Goal: Information Seeking & Learning: Compare options

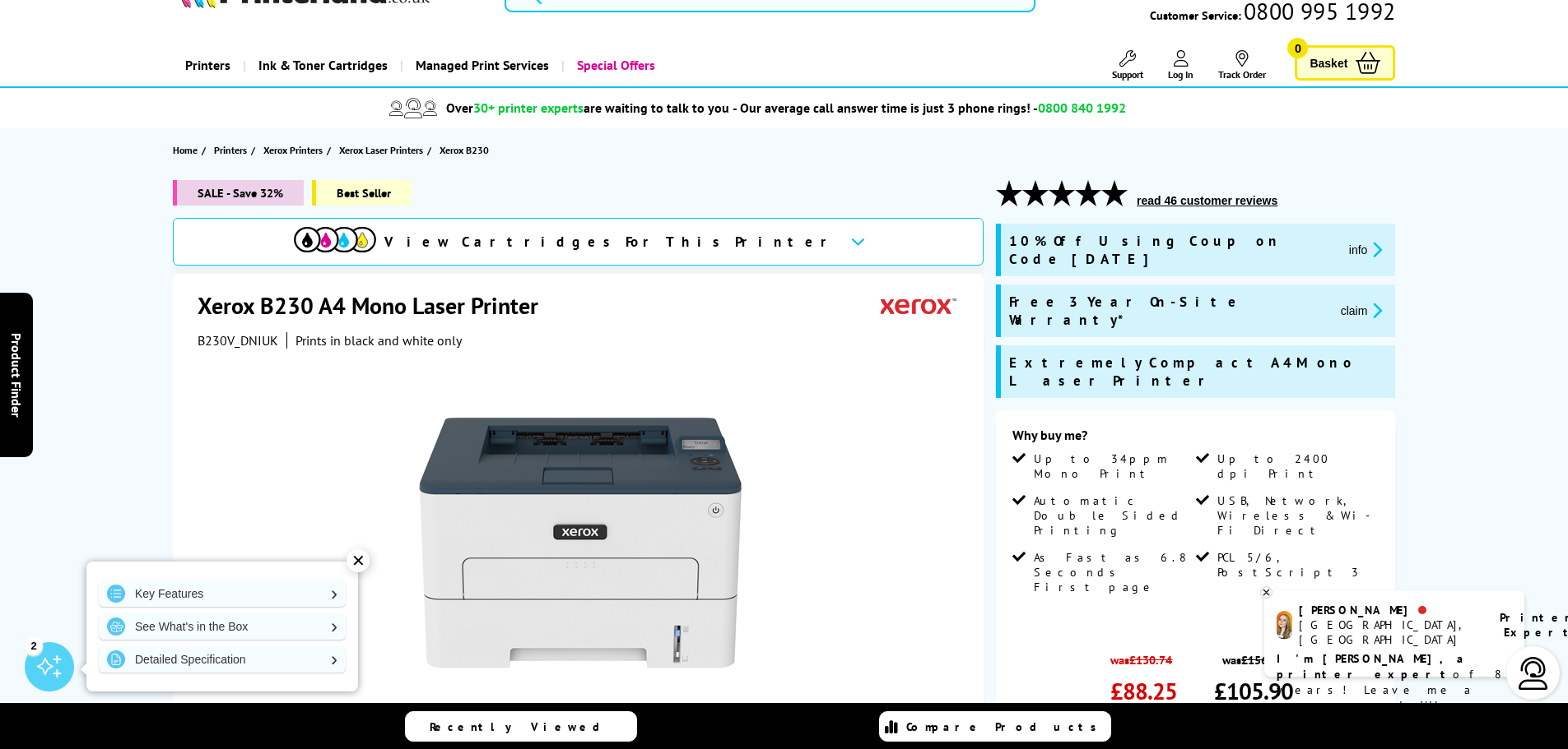
scroll to position [82, 0]
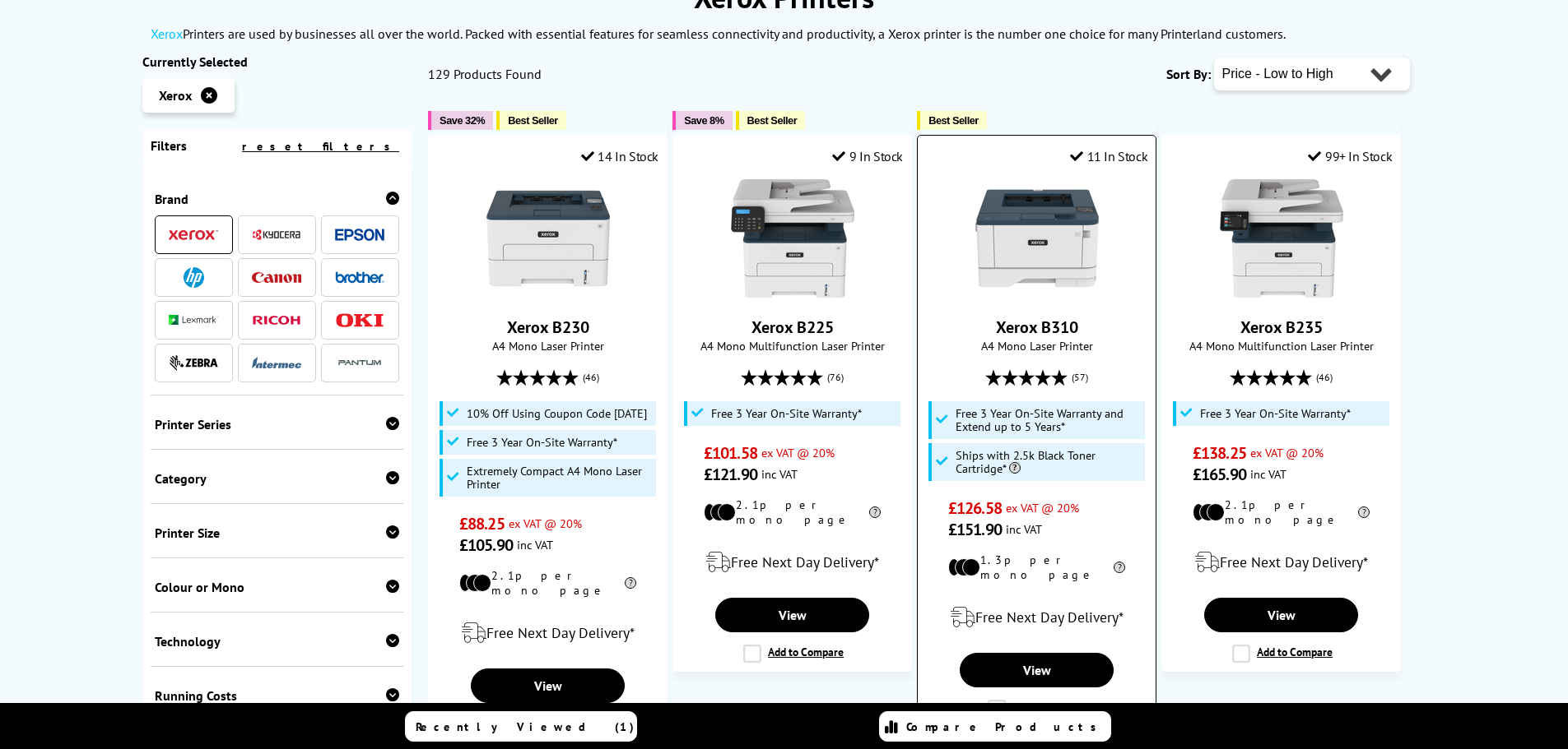
click at [1034, 230] on img at bounding box center [1037, 239] width 123 height 123
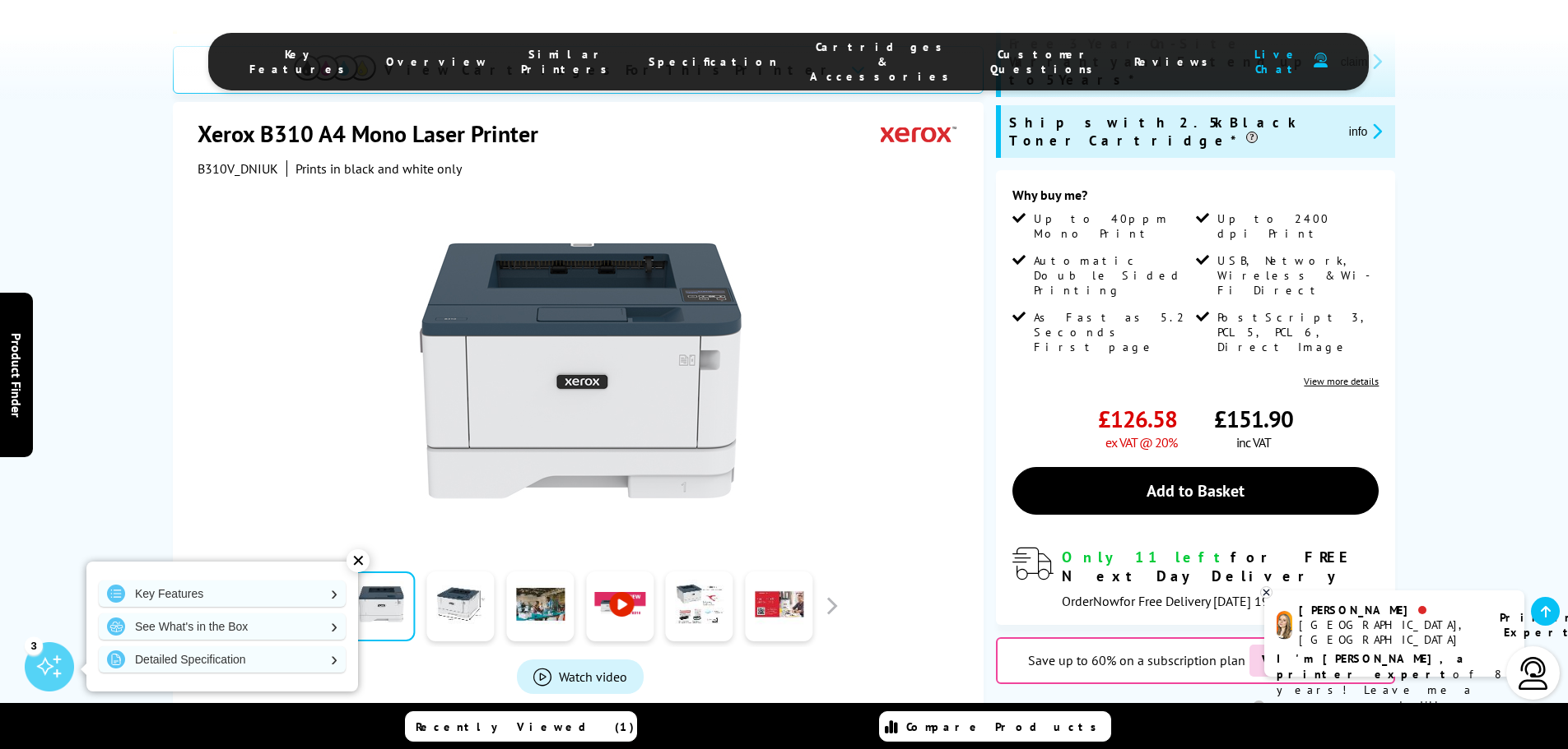
scroll to position [329, 0]
